Goal: Transaction & Acquisition: Purchase product/service

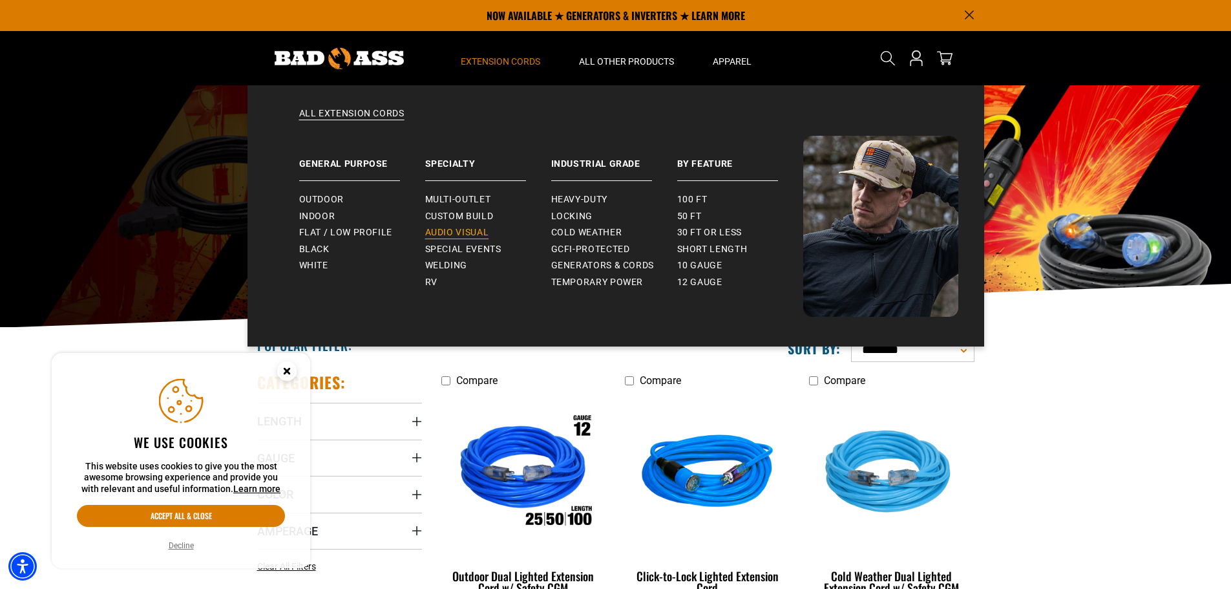
click at [469, 233] on span "Audio Visual" at bounding box center [457, 233] width 64 height 12
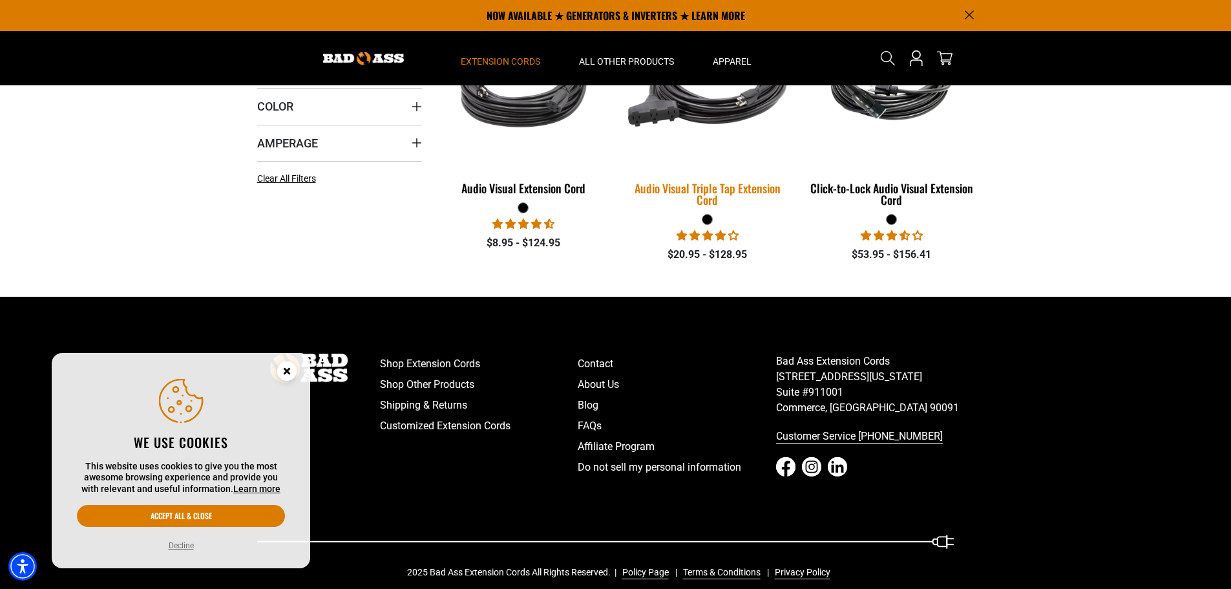
scroll to position [258, 0]
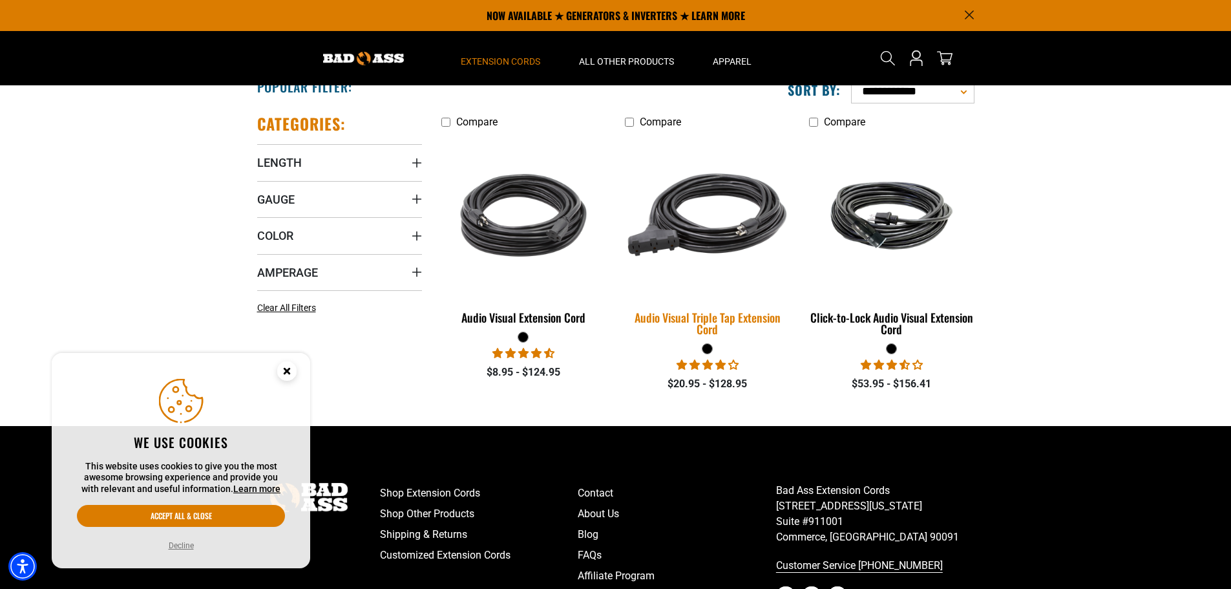
click at [704, 228] on img at bounding box center [707, 214] width 181 height 165
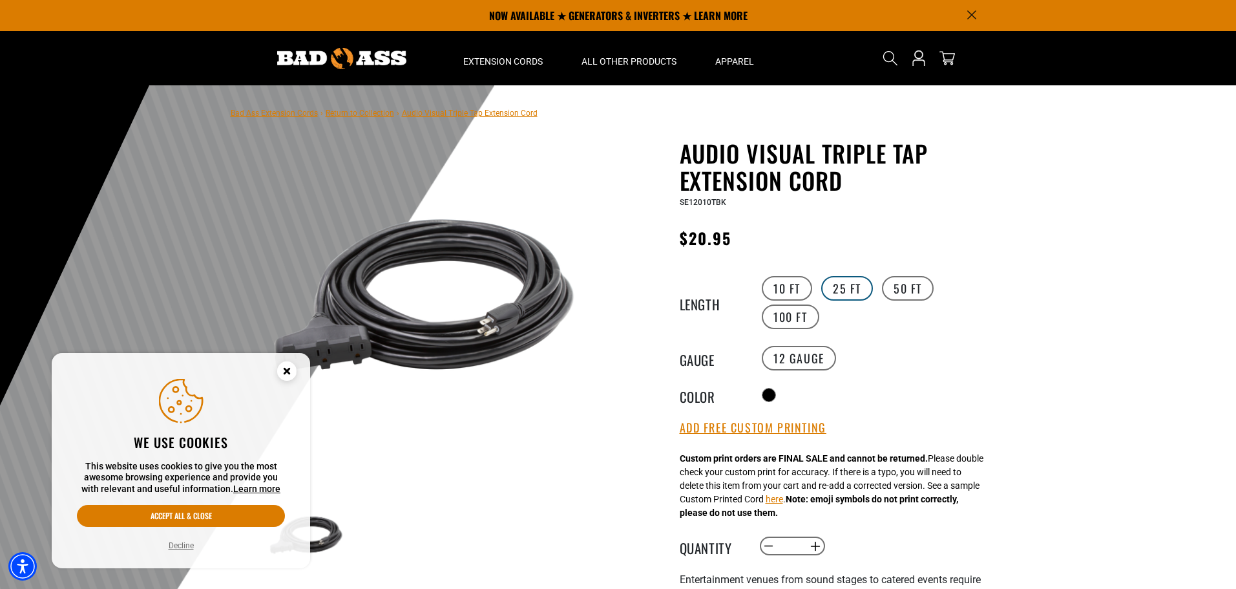
click at [845, 288] on label "25 FT" at bounding box center [847, 288] width 52 height 25
click at [714, 200] on span "SE12025TBK" at bounding box center [703, 202] width 47 height 9
copy span "SE12025TBK"
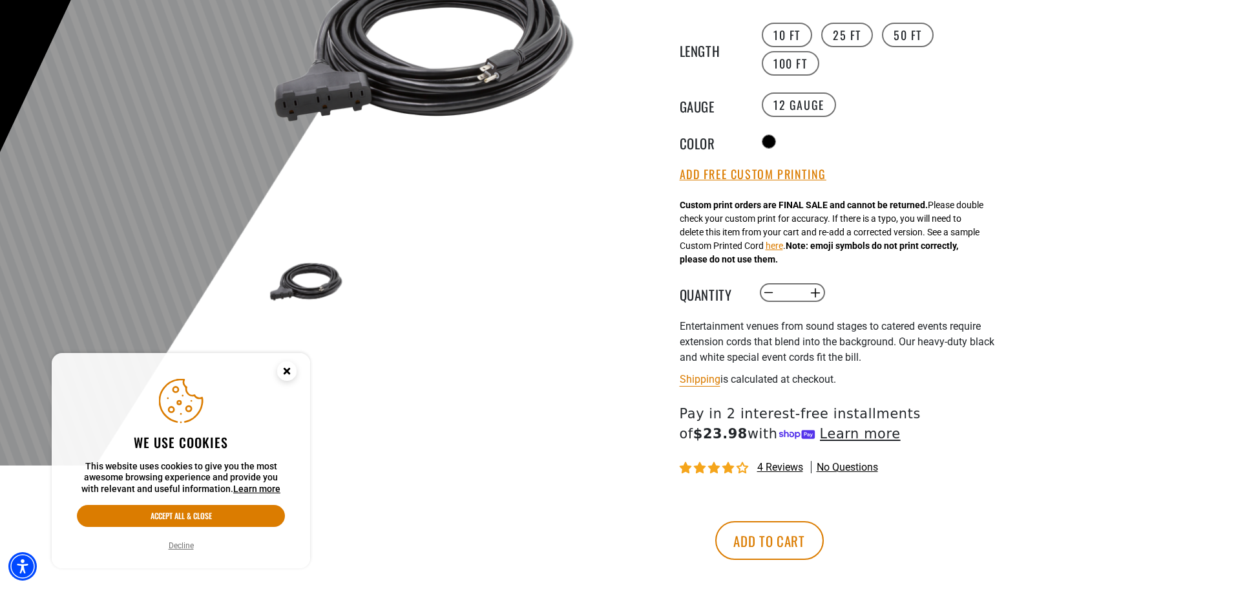
scroll to position [258, 0]
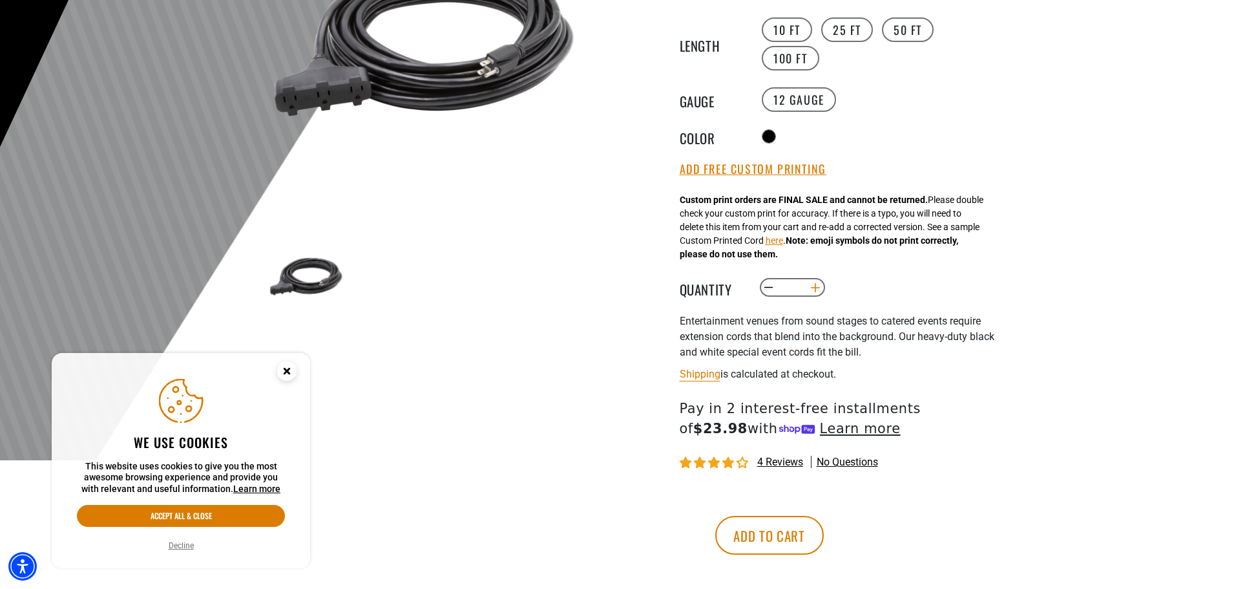
click at [813, 283] on button "Increase quantity for Audio Visual Triple Tap Extension Cord" at bounding box center [815, 288] width 20 height 22
type input "*"
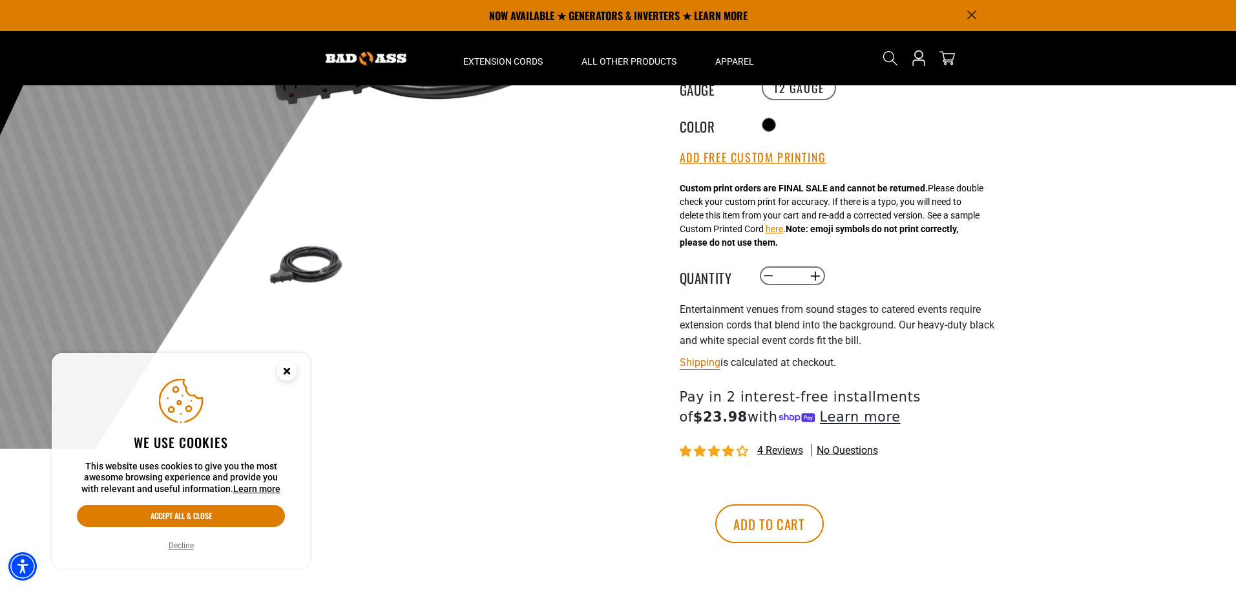
scroll to position [65, 0]
